Goal: Task Accomplishment & Management: Use online tool/utility

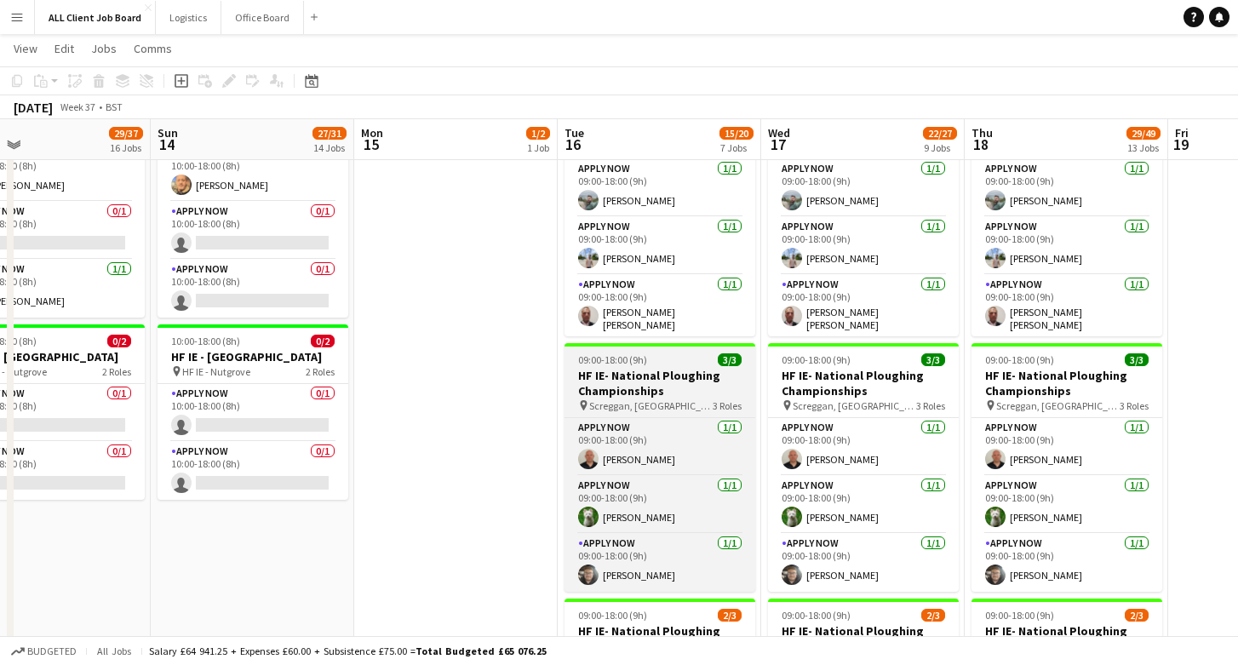
scroll to position [0, 669]
